Goal: Transaction & Acquisition: Subscribe to service/newsletter

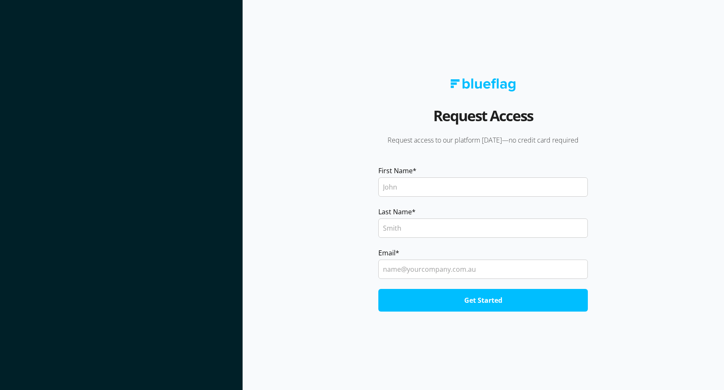
click at [423, 187] on input "First Name *" at bounding box center [484, 186] width 210 height 19
type input "John"
type input "Roy"
type input "john.roy@directed.com.au"
click at [519, 302] on input "Get Started" at bounding box center [484, 300] width 210 height 23
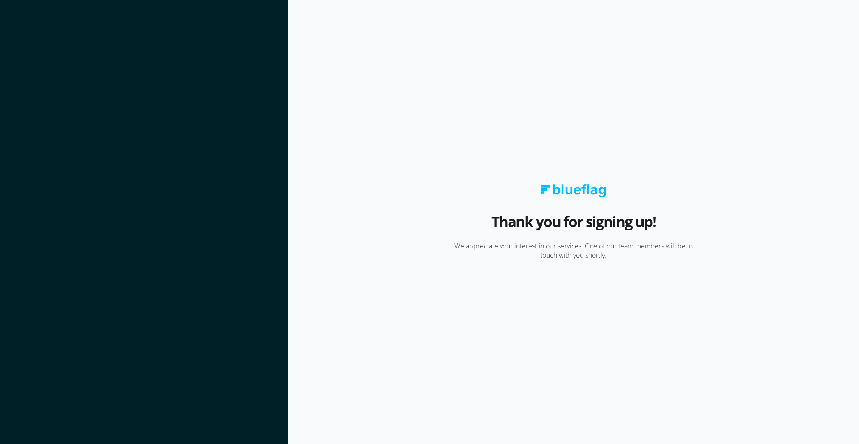
click at [551, 55] on section "Thank you for signing up! We appreciate your interest in our services. One of o…" at bounding box center [573, 222] width 571 height 444
click at [475, 163] on section "Thank you for signing up! We appreciate your interest in our services. One of o…" at bounding box center [573, 222] width 571 height 444
click at [470, 202] on div "Thank you for signing up! We appreciate your interest in our services. One of o…" at bounding box center [574, 221] width 286 height 75
